Goal: Task Accomplishment & Management: Use online tool/utility

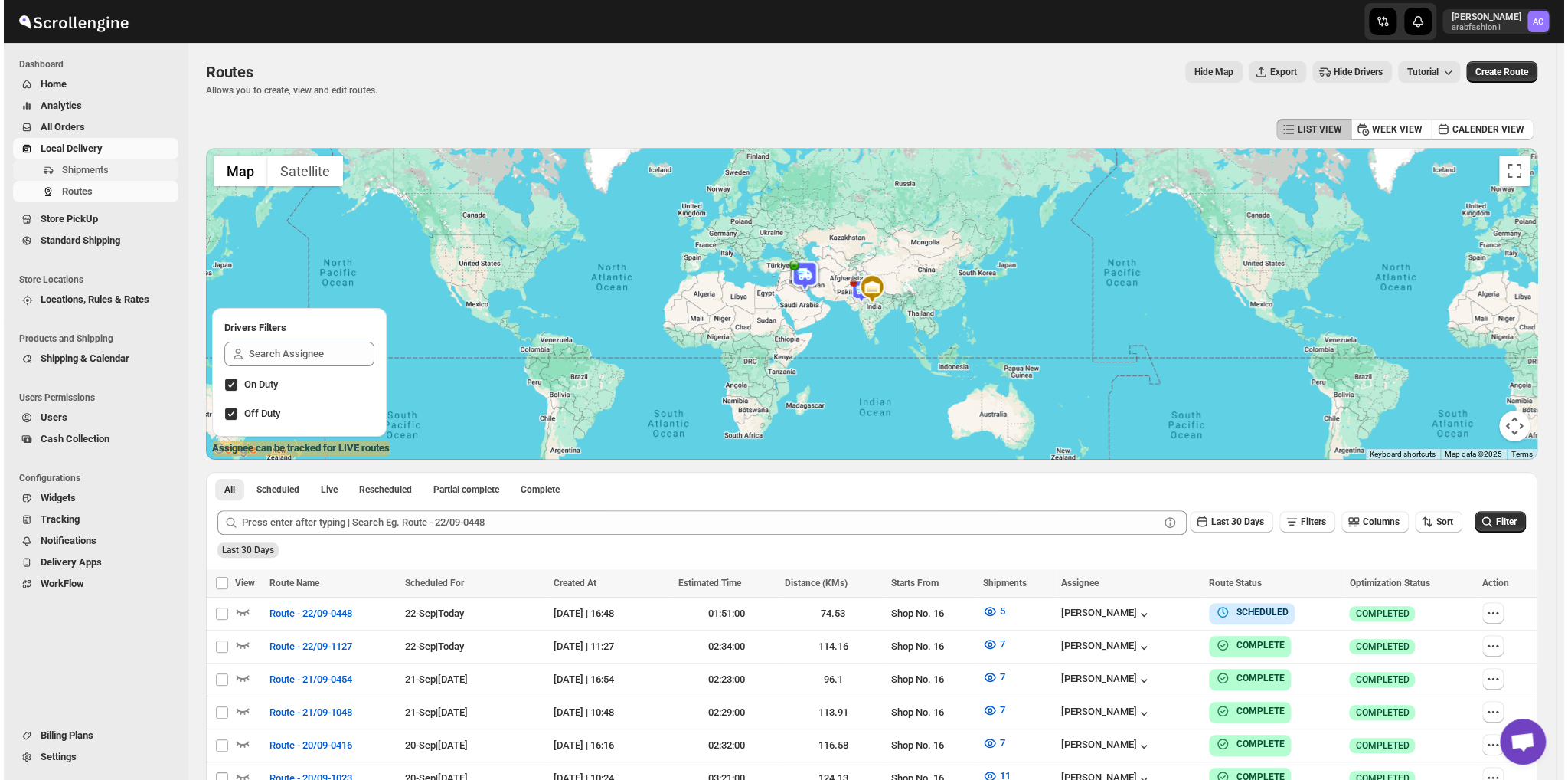
scroll to position [4960, 0]
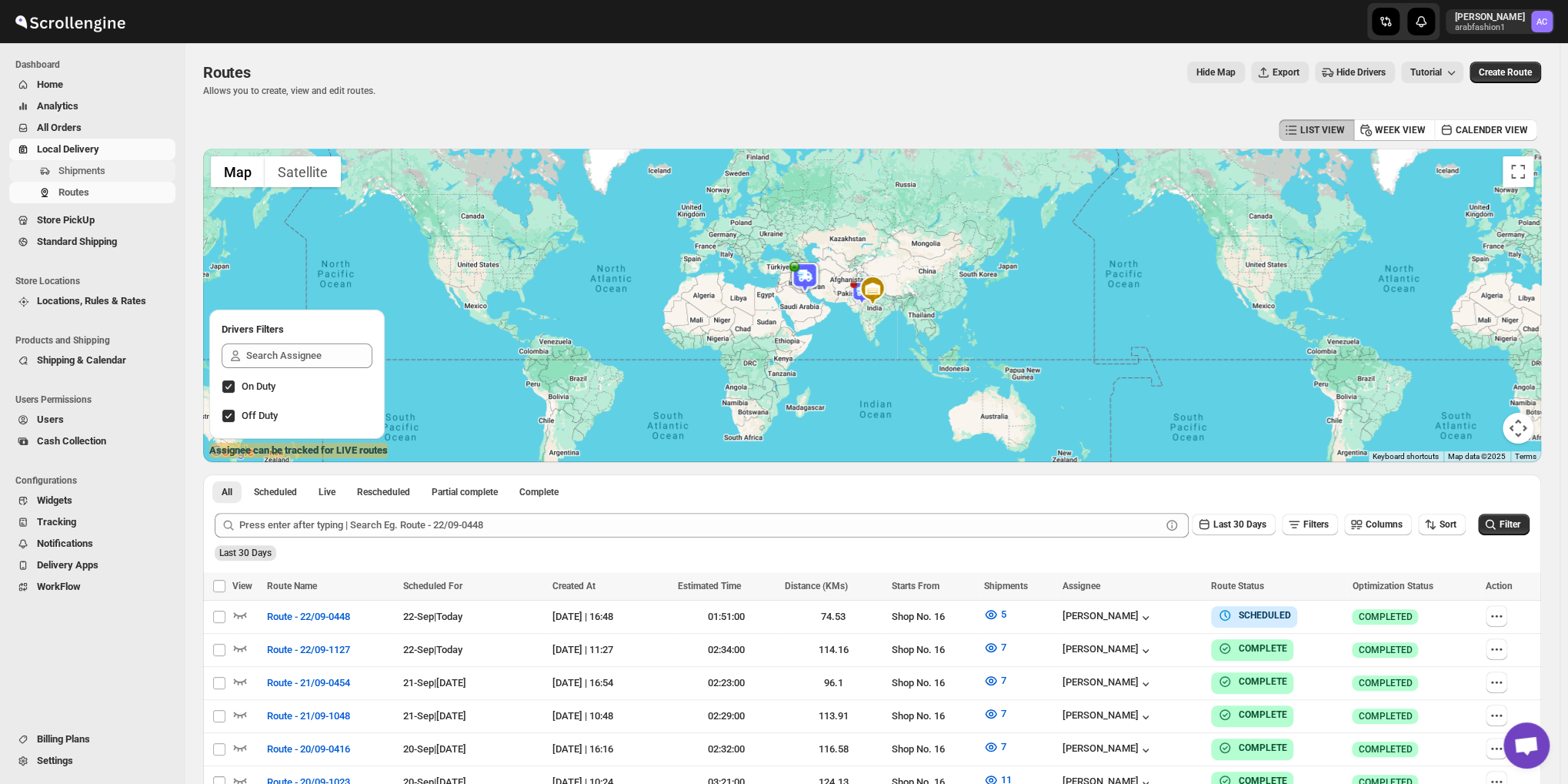
click at [115, 173] on span "Shipments" at bounding box center [116, 171] width 114 height 15
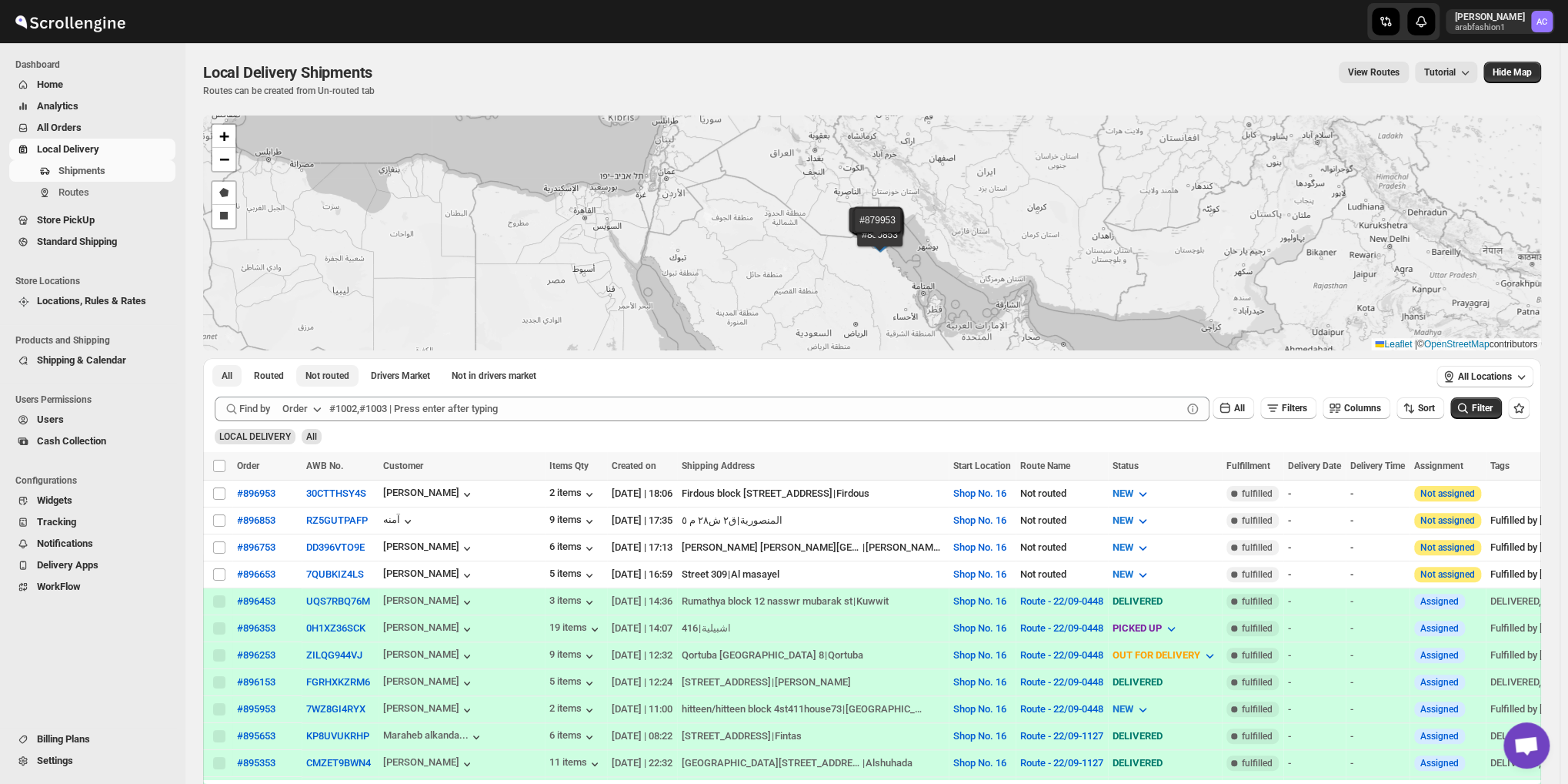
click at [334, 380] on span "Not routed" at bounding box center [327, 375] width 43 height 13
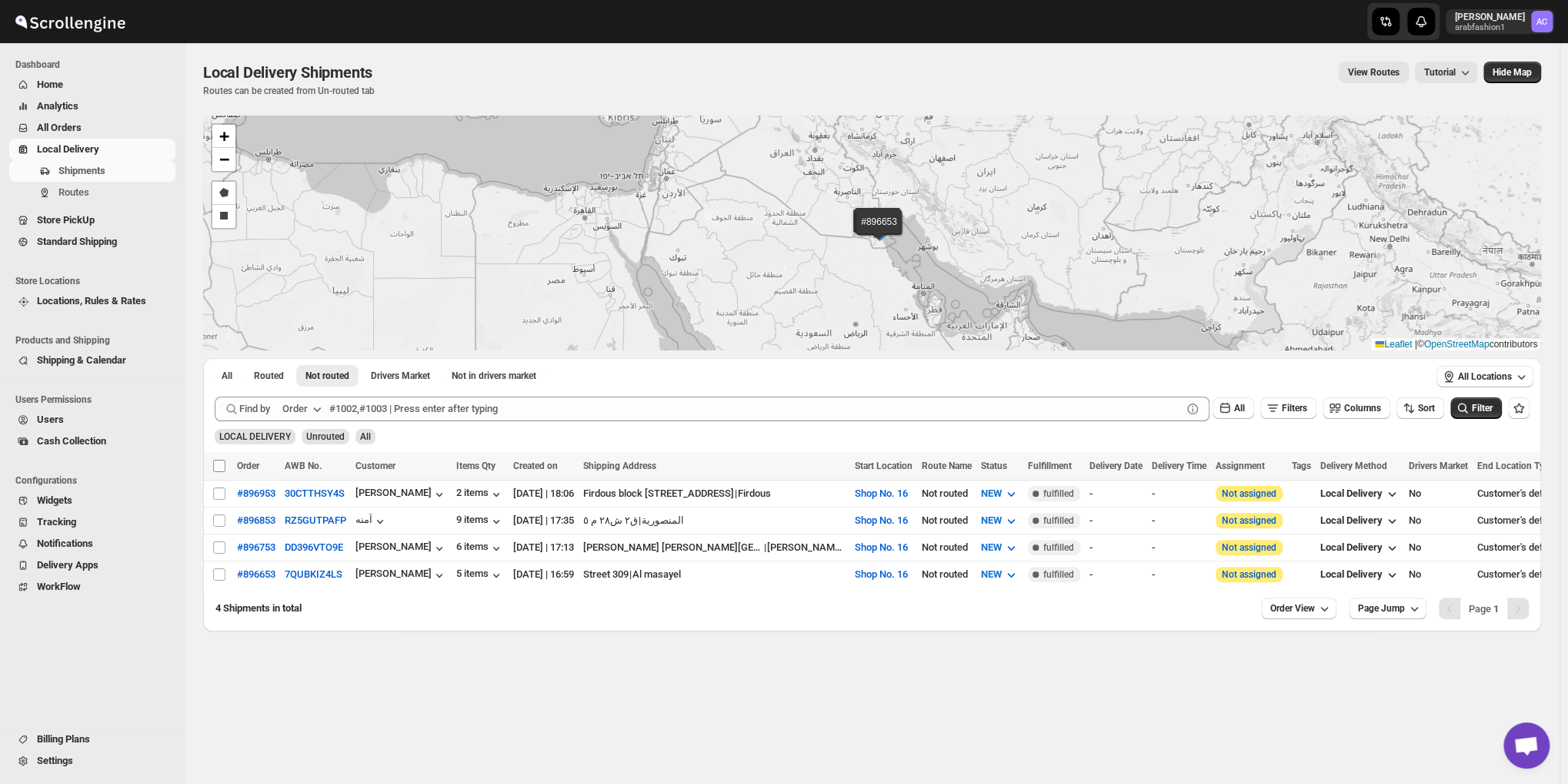
click at [221, 463] on input "Select all shipments" at bounding box center [219, 465] width 13 height 13
checkbox input "true"
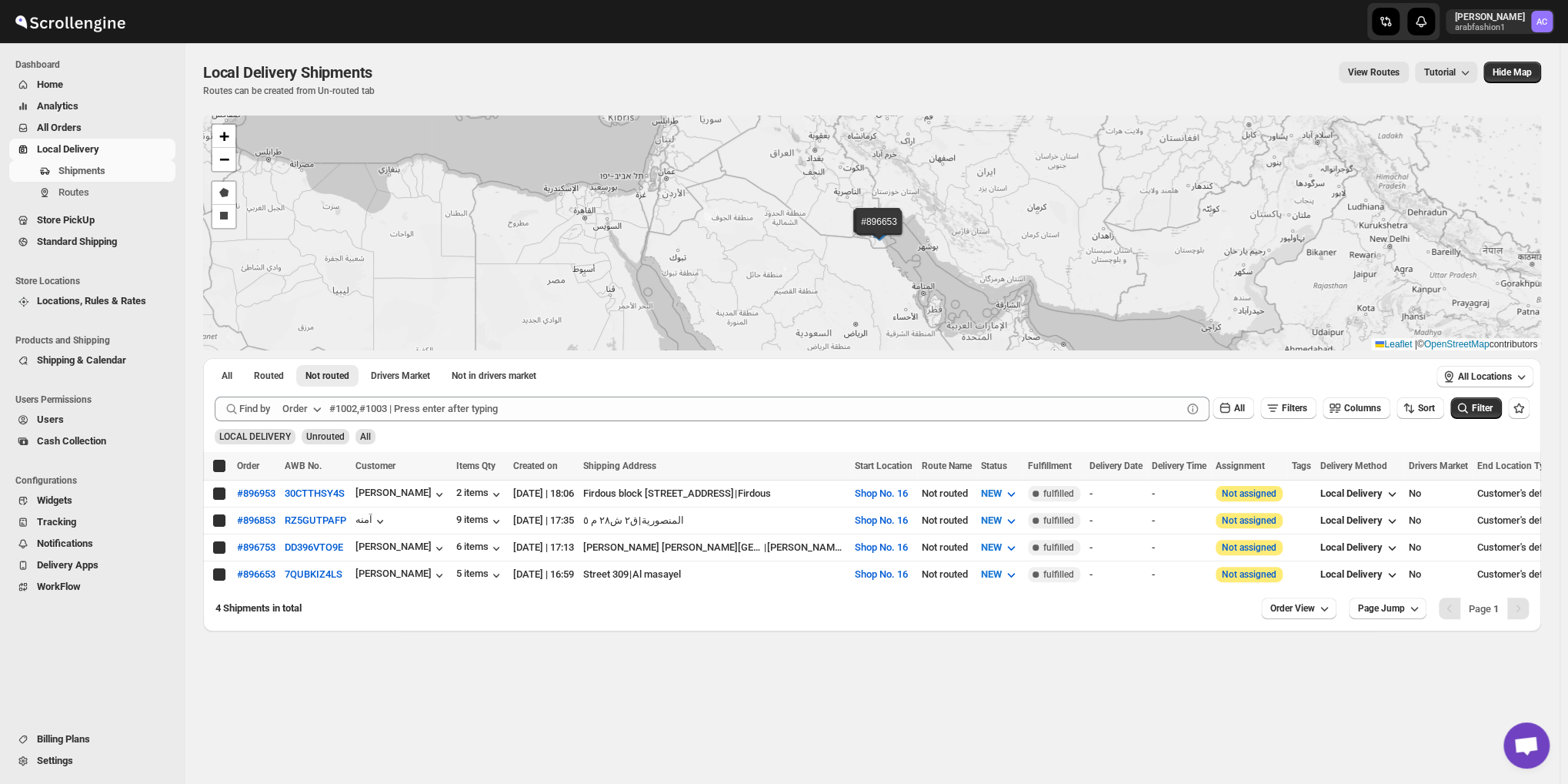
checkbox input "true"
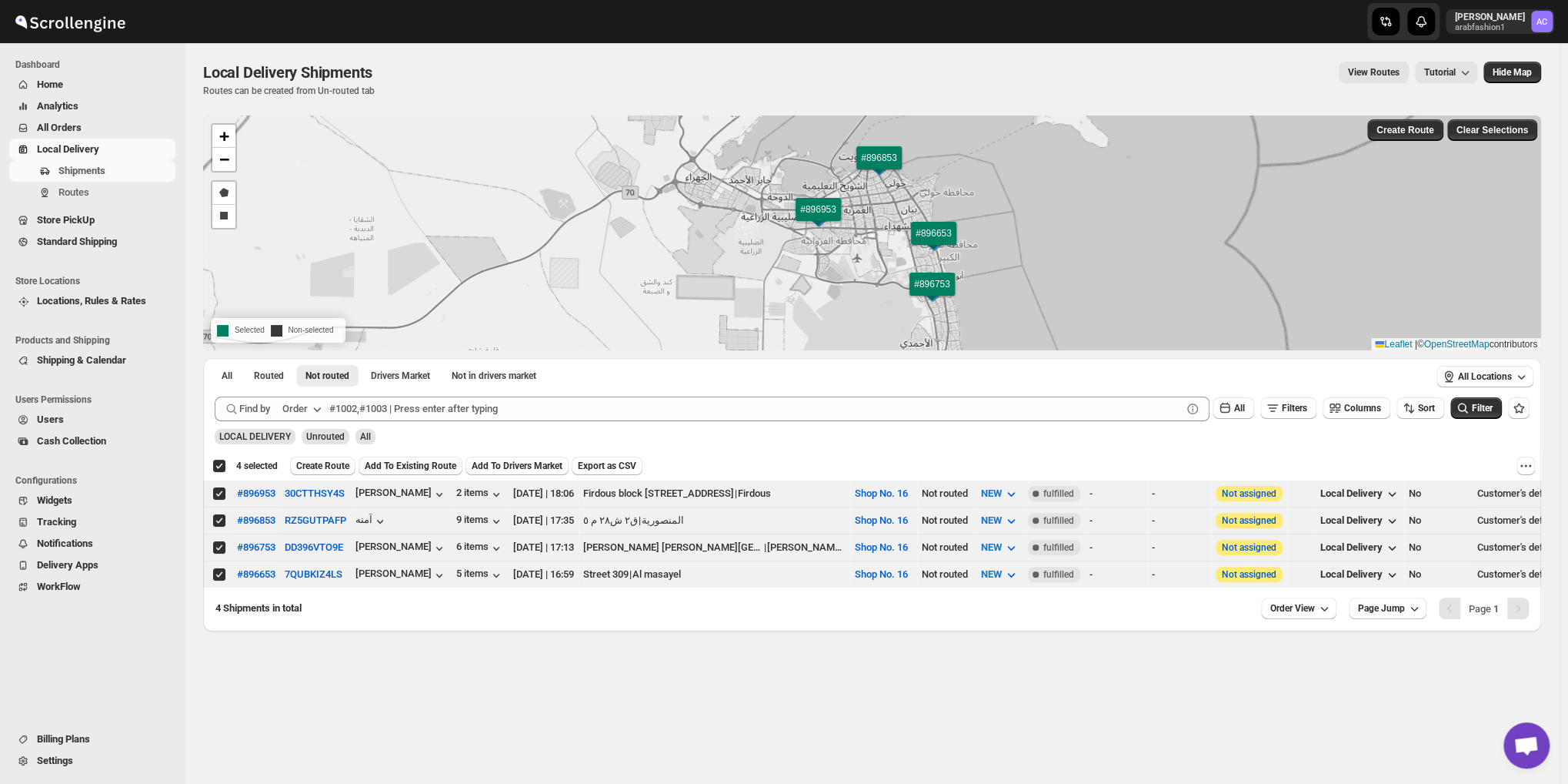
click at [399, 463] on span "Add To Existing Route" at bounding box center [410, 465] width 92 height 13
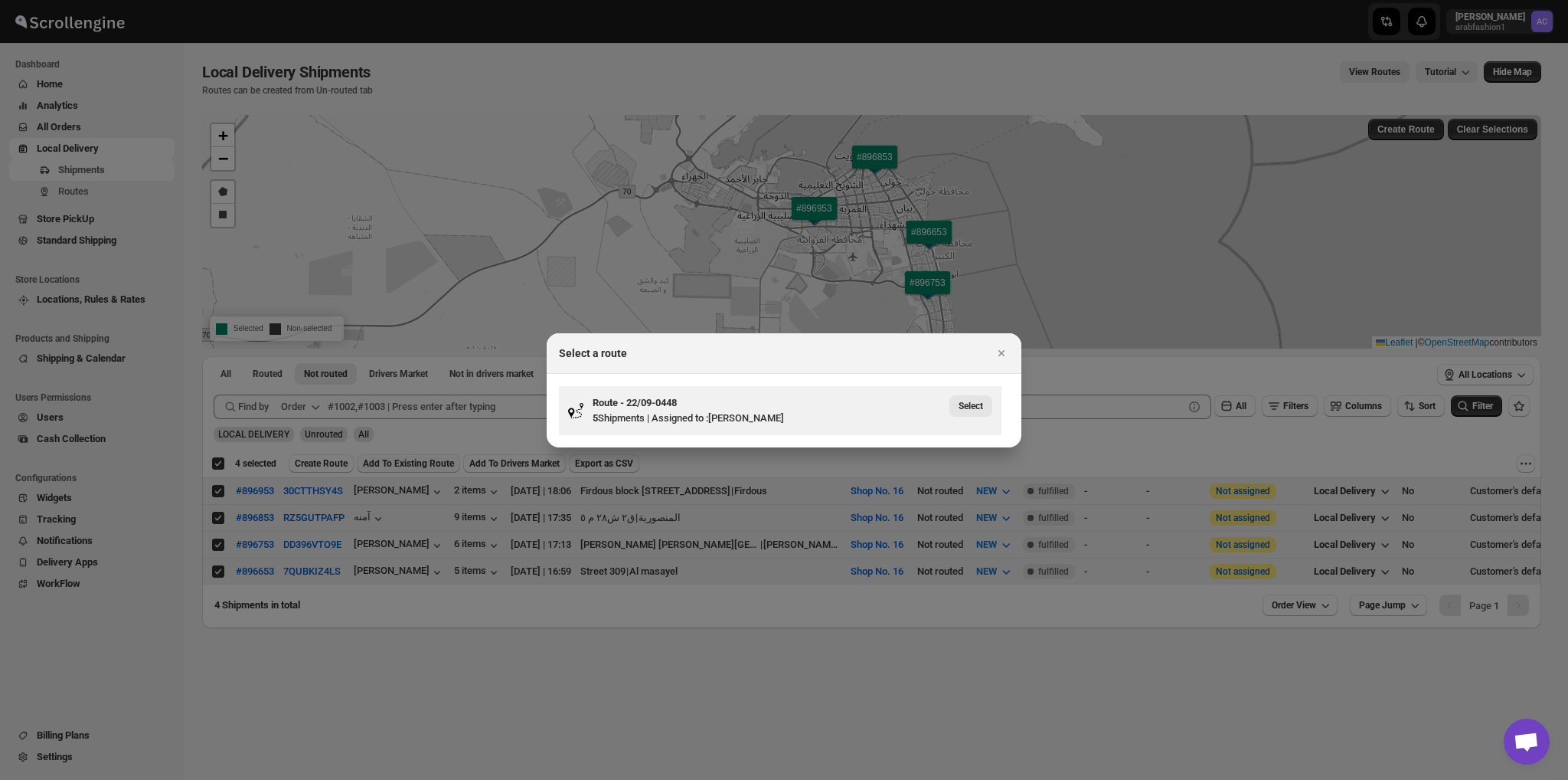
click at [987, 397] on button "Select" at bounding box center [970, 406] width 43 height 21
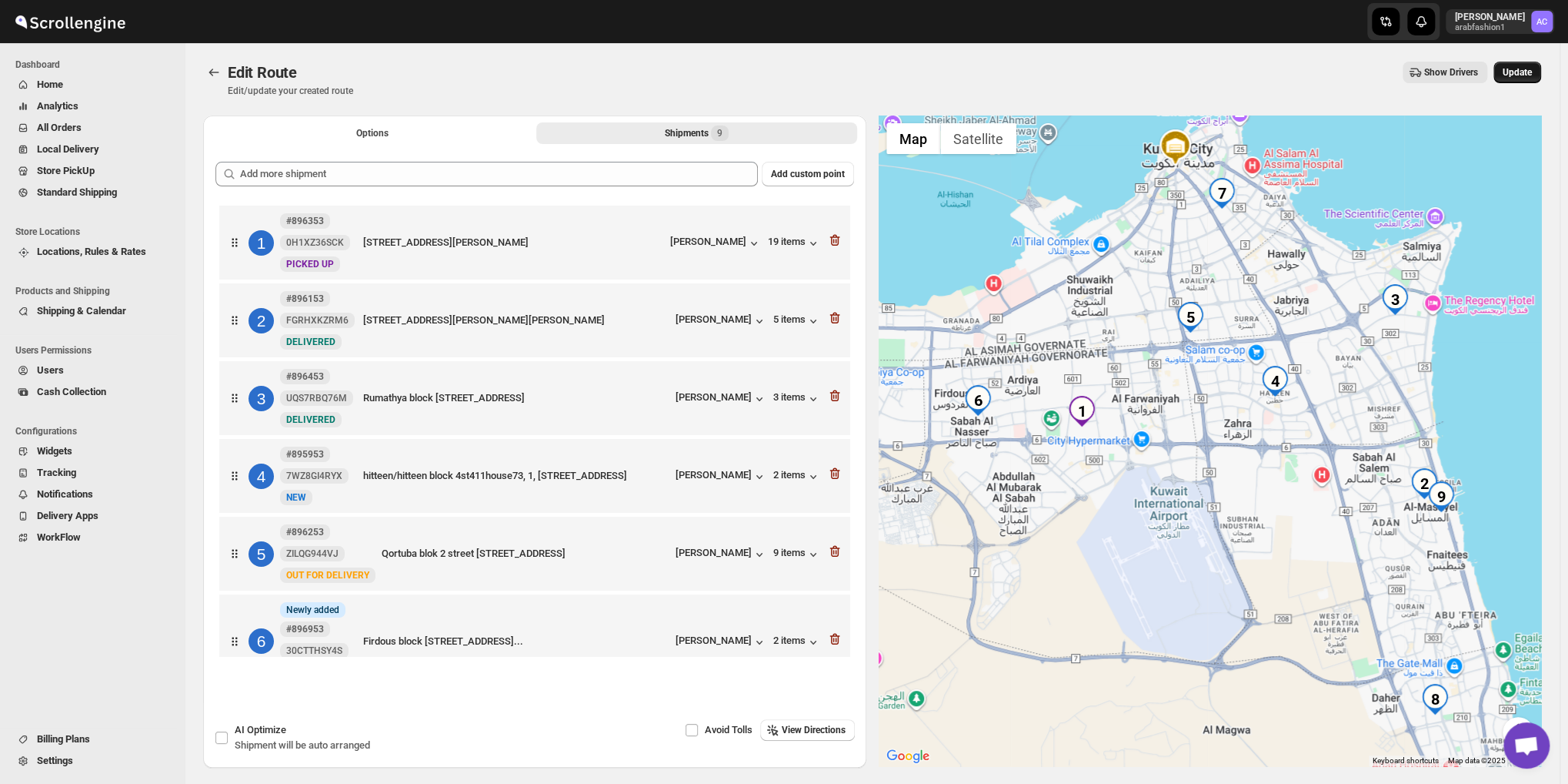
click at [1523, 69] on span "Update" at bounding box center [1517, 72] width 29 height 13
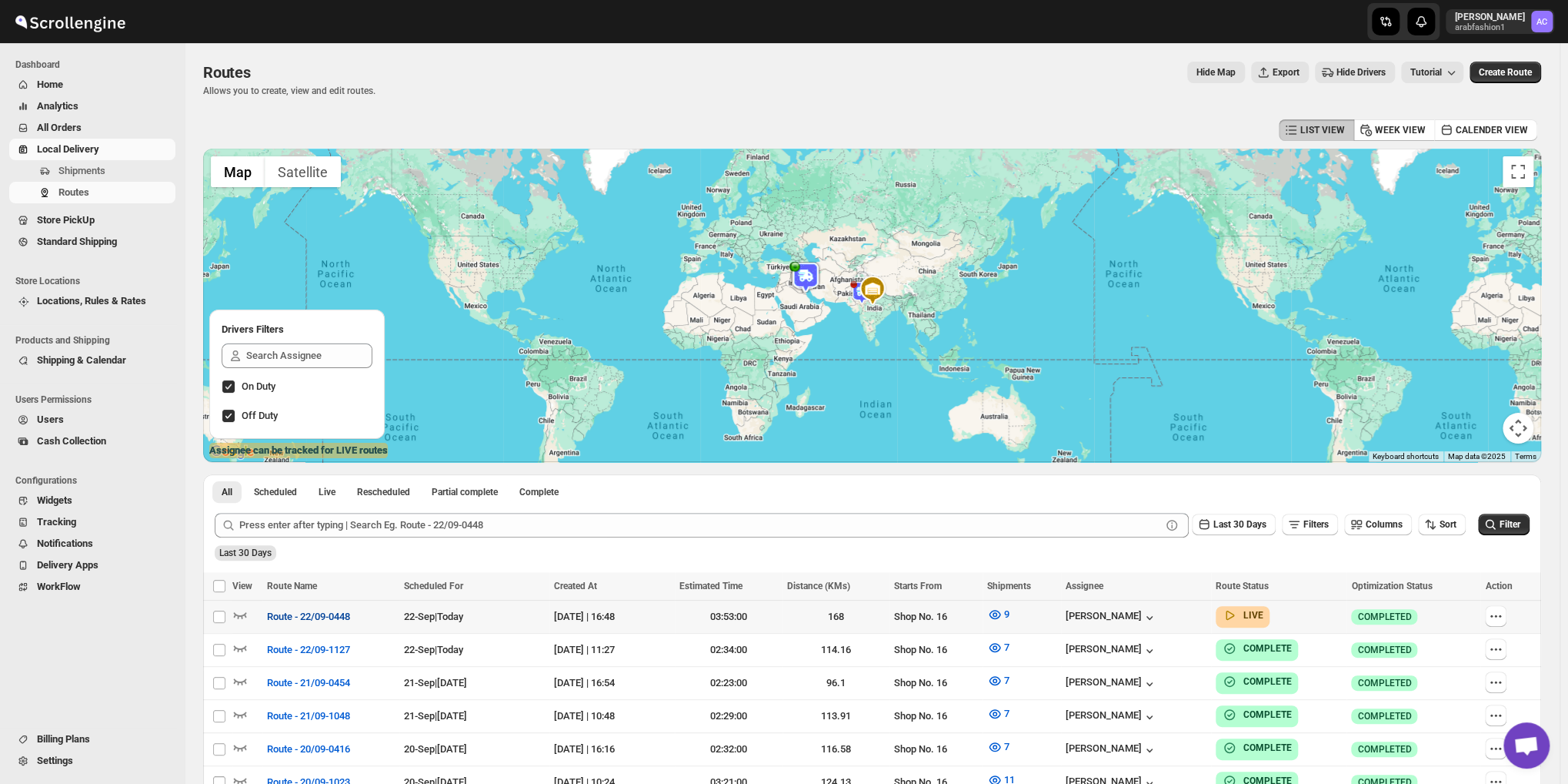
click at [269, 617] on span "Route - 22/09-0448" at bounding box center [308, 617] width 83 height 15
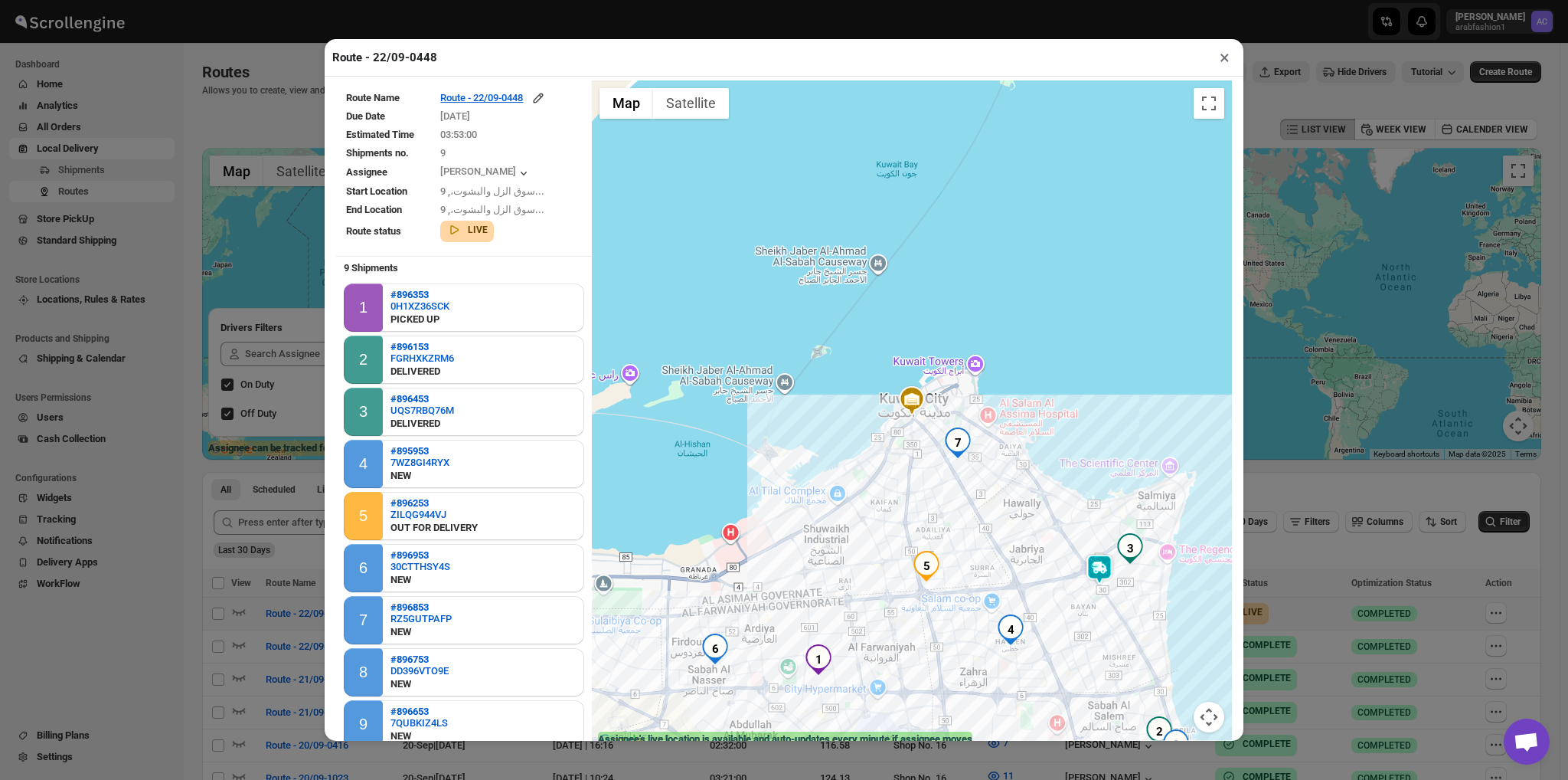
click at [1092, 580] on img at bounding box center [1100, 569] width 31 height 31
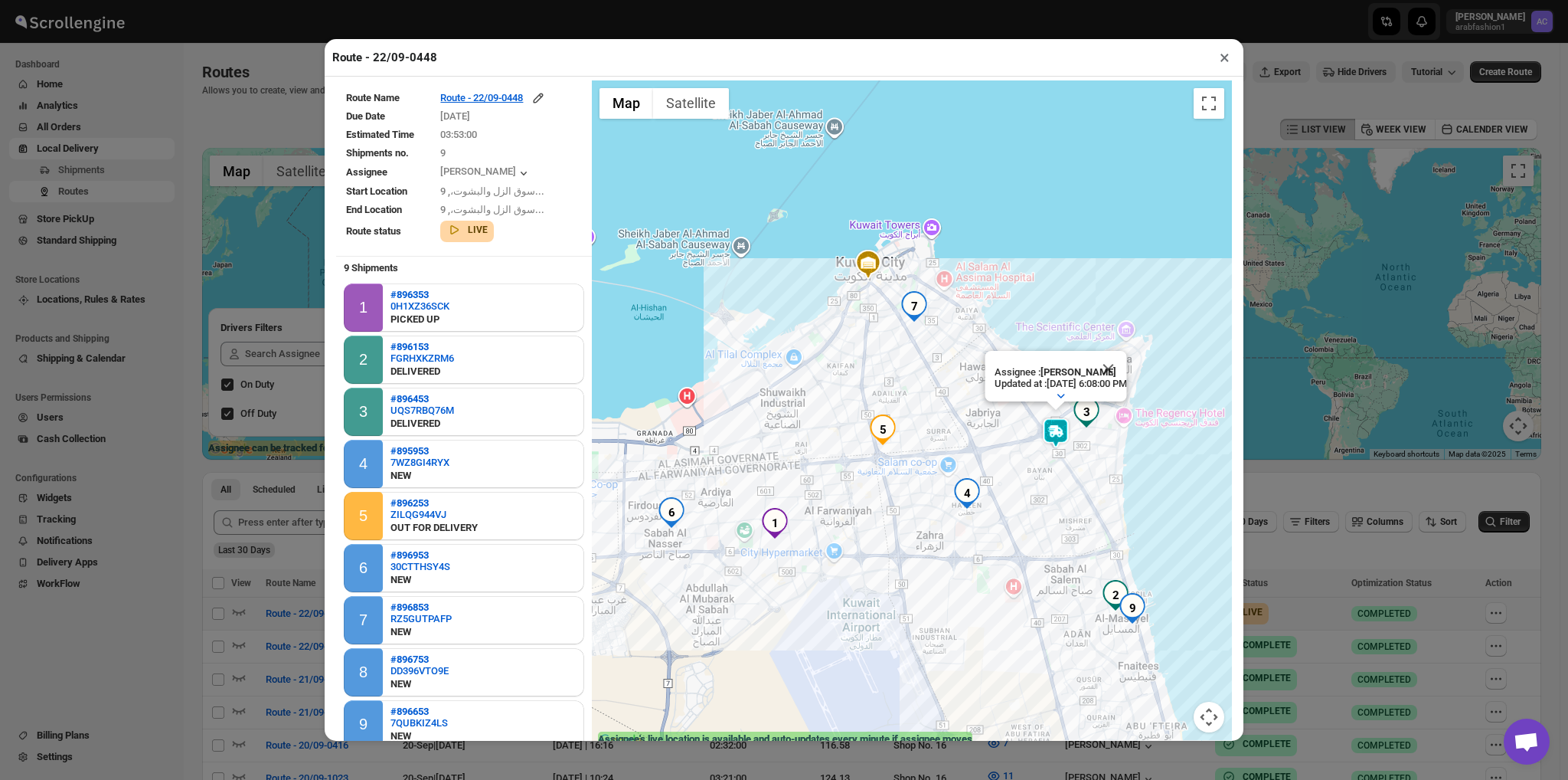
drag, startPoint x: 1083, startPoint y: 620, endPoint x: 1051, endPoint y: 511, distance: 113.6
click at [1051, 511] on div "Assignee : [PERSON_NAME] Updated at : [DATE] 6:08:00 PM Duty mode Enabled Batte…" at bounding box center [912, 415] width 640 height 670
click at [1126, 626] on div "Assignee : [PERSON_NAME] Updated at : [DATE] 6:08:07 PM Duty mode Enabled Batte…" at bounding box center [912, 415] width 640 height 670
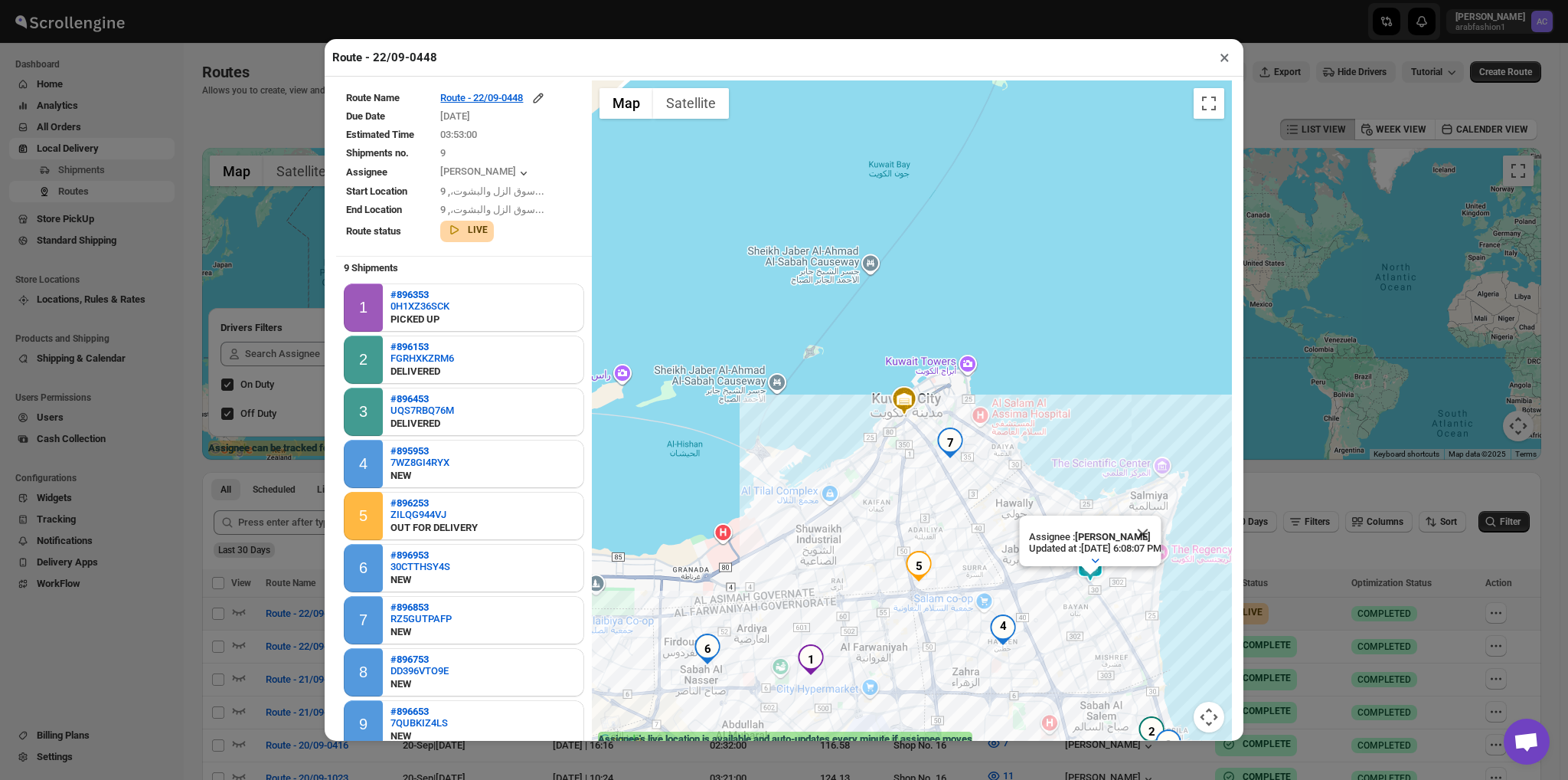
click at [692, 657] on img "6" at bounding box center [708, 649] width 31 height 31
click at [801, 675] on img "1" at bounding box center [810, 660] width 31 height 31
